Goal: Check status

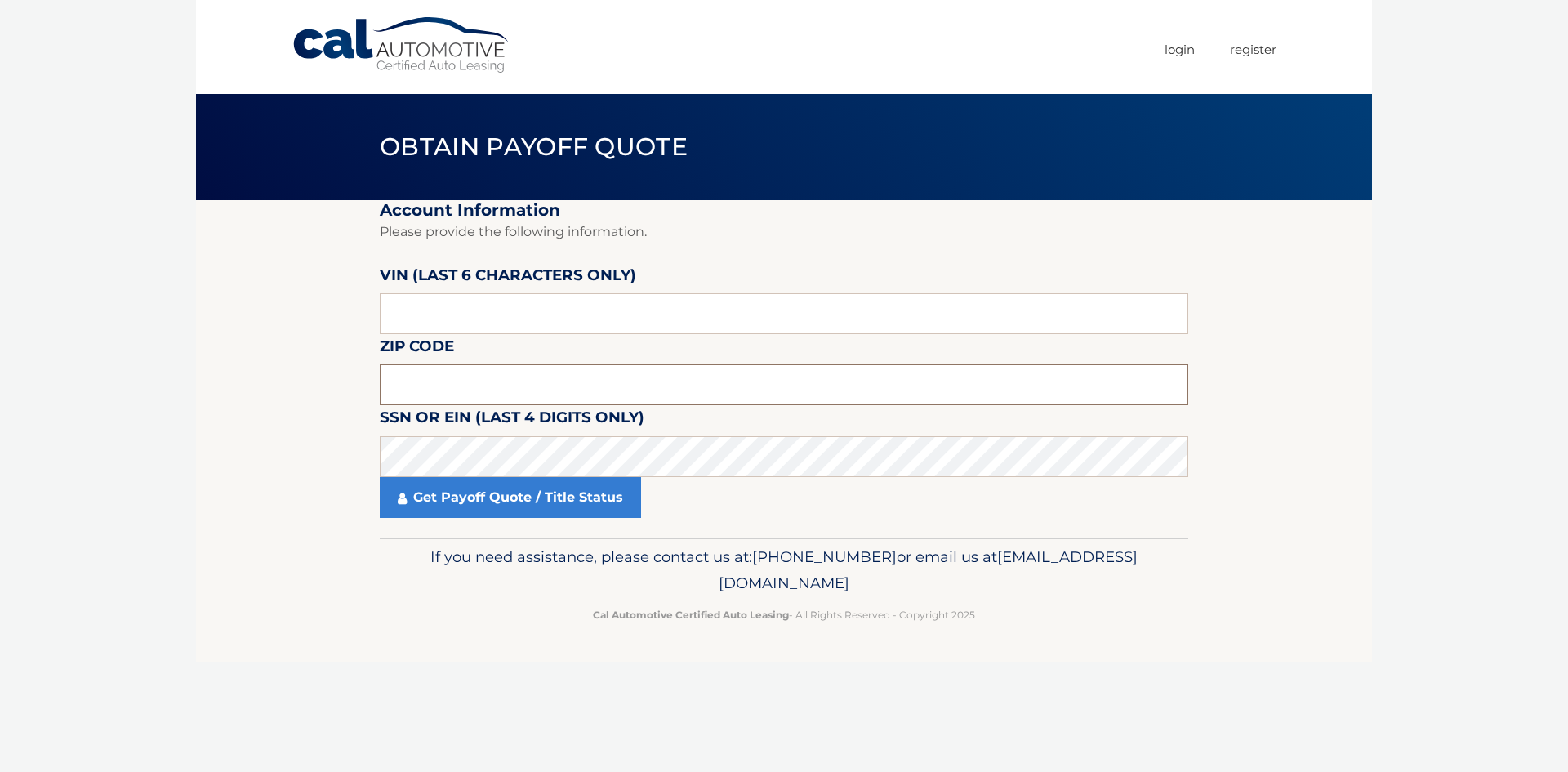
click at [400, 389] on input "text" at bounding box center [784, 385] width 809 height 41
type input "08857"
click at [389, 315] on input "text" at bounding box center [784, 314] width 809 height 41
type input "t*****"
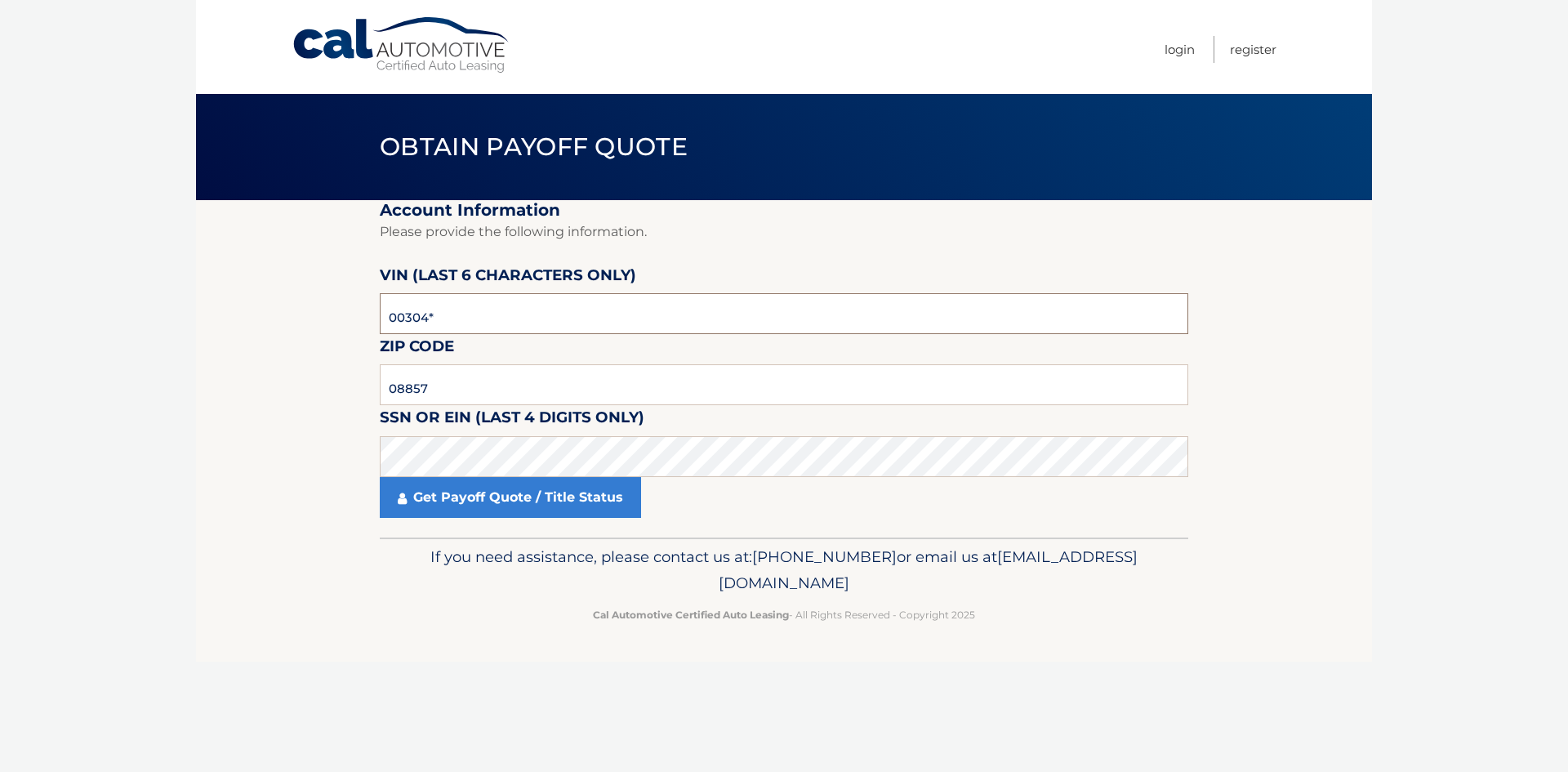
type input "003043"
click at [454, 486] on link "Get Payoff Quote / Title Status" at bounding box center [510, 498] width 261 height 41
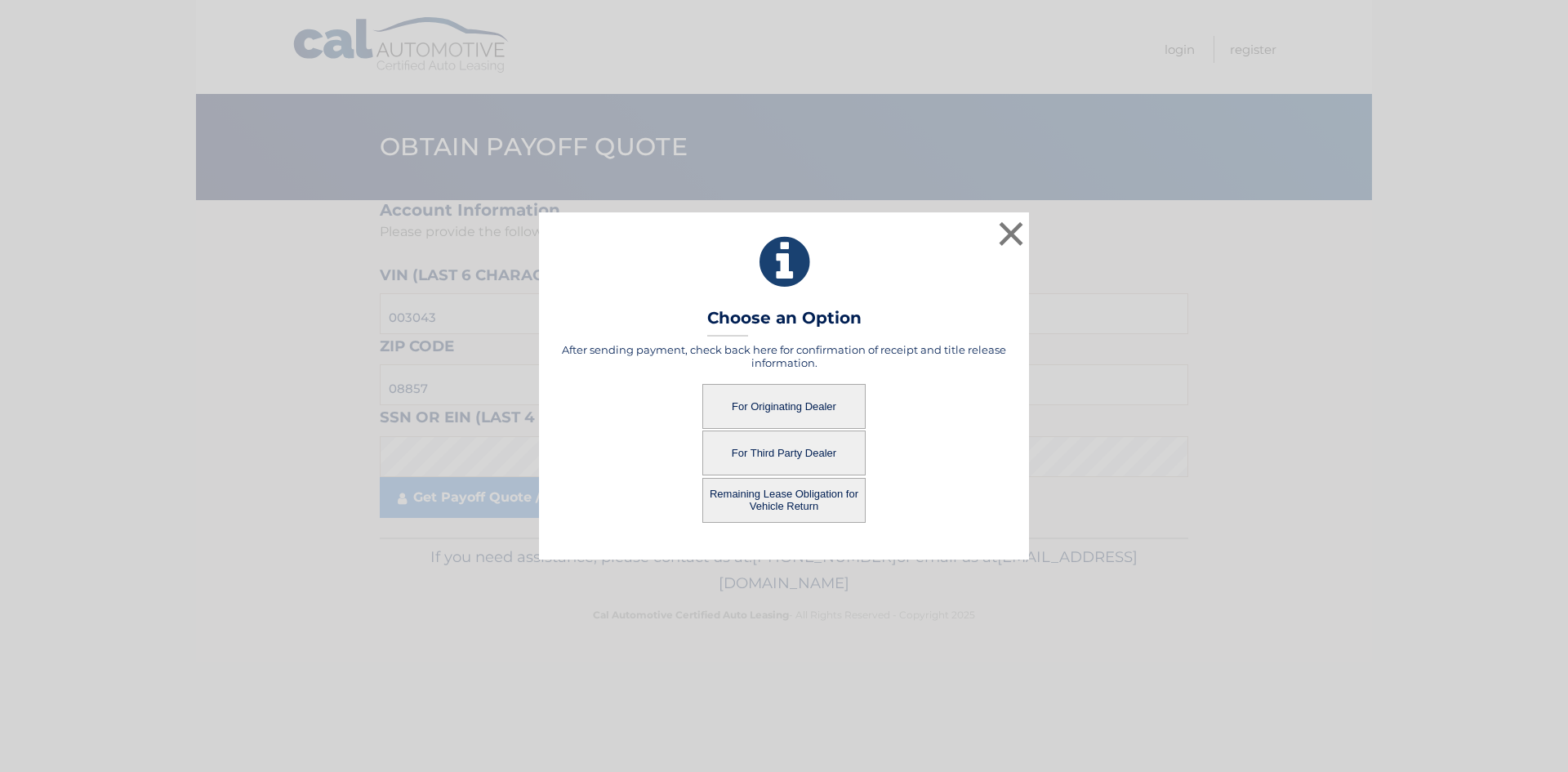
click at [781, 395] on button "For Originating Dealer" at bounding box center [784, 406] width 163 height 45
click at [761, 405] on button "For Originating Dealer" at bounding box center [784, 406] width 163 height 45
